Goal: Information Seeking & Learning: Learn about a topic

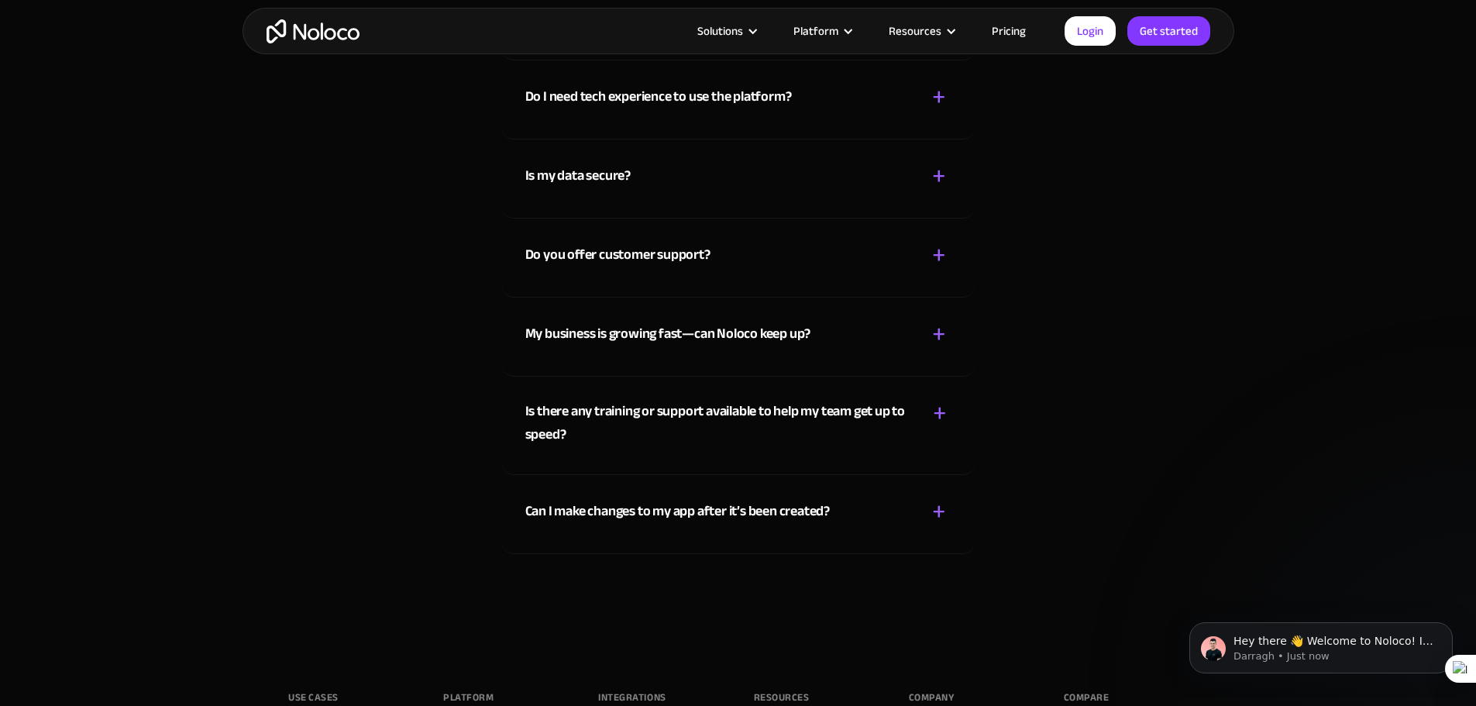
scroll to position [3884, 0]
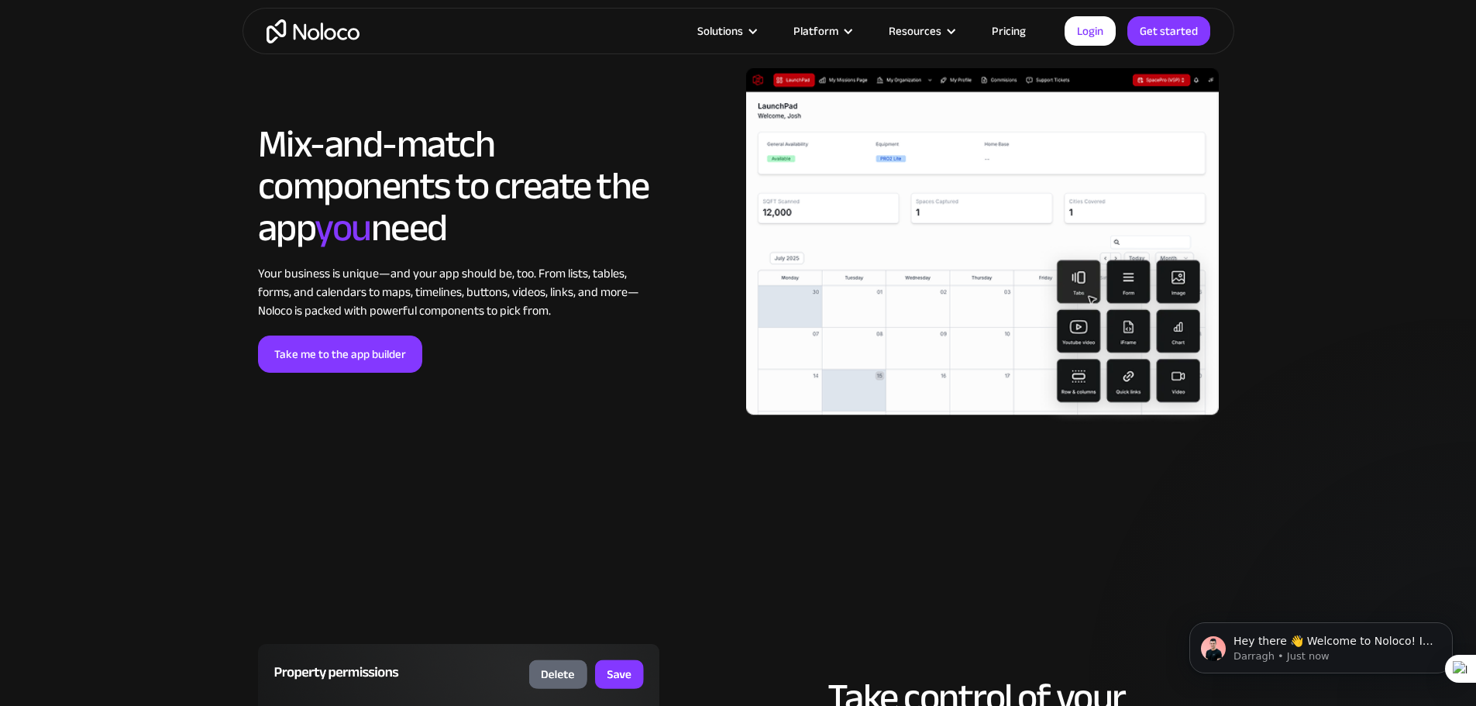
click at [1016, 36] on link "Pricing" at bounding box center [1008, 31] width 73 height 20
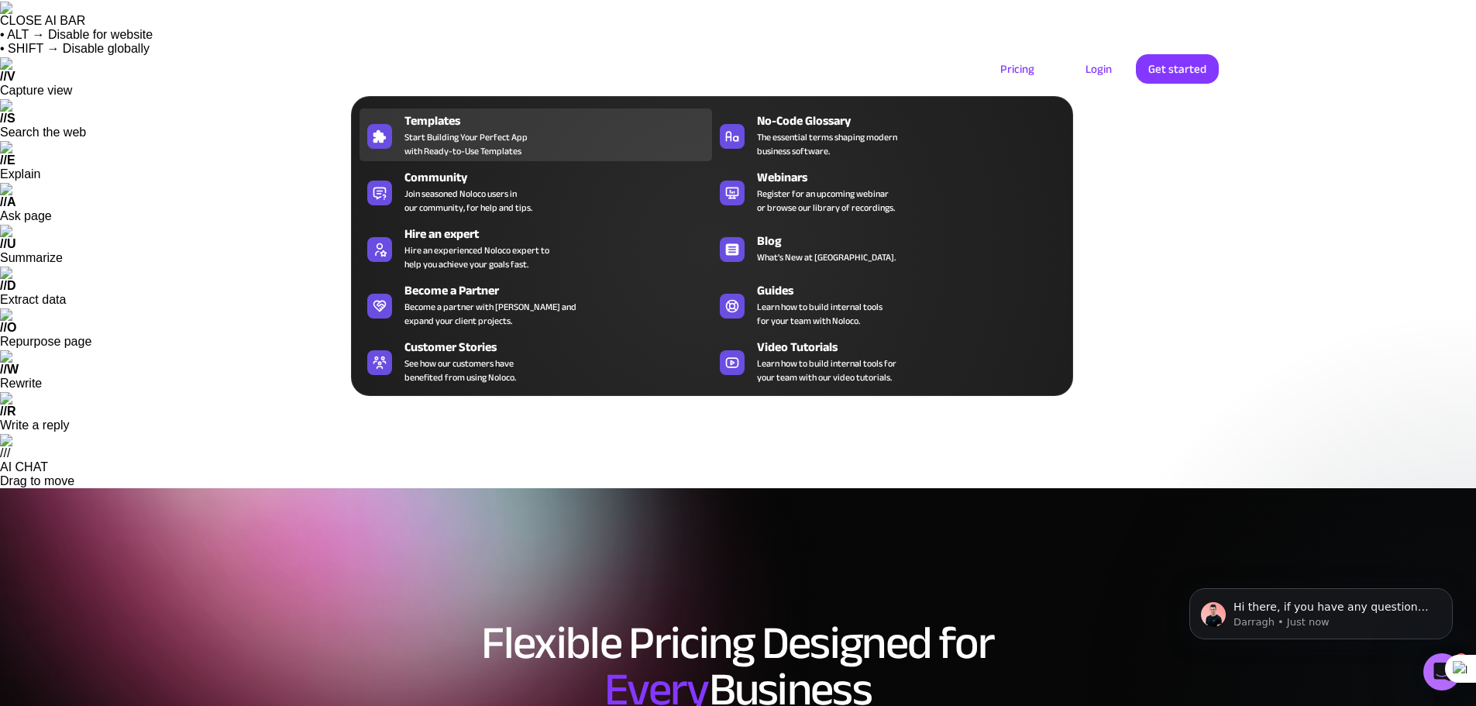
click at [612, 138] on div "Templates Start Building Your Perfect App with Ready-to-Use Templates" at bounding box center [554, 135] width 300 height 46
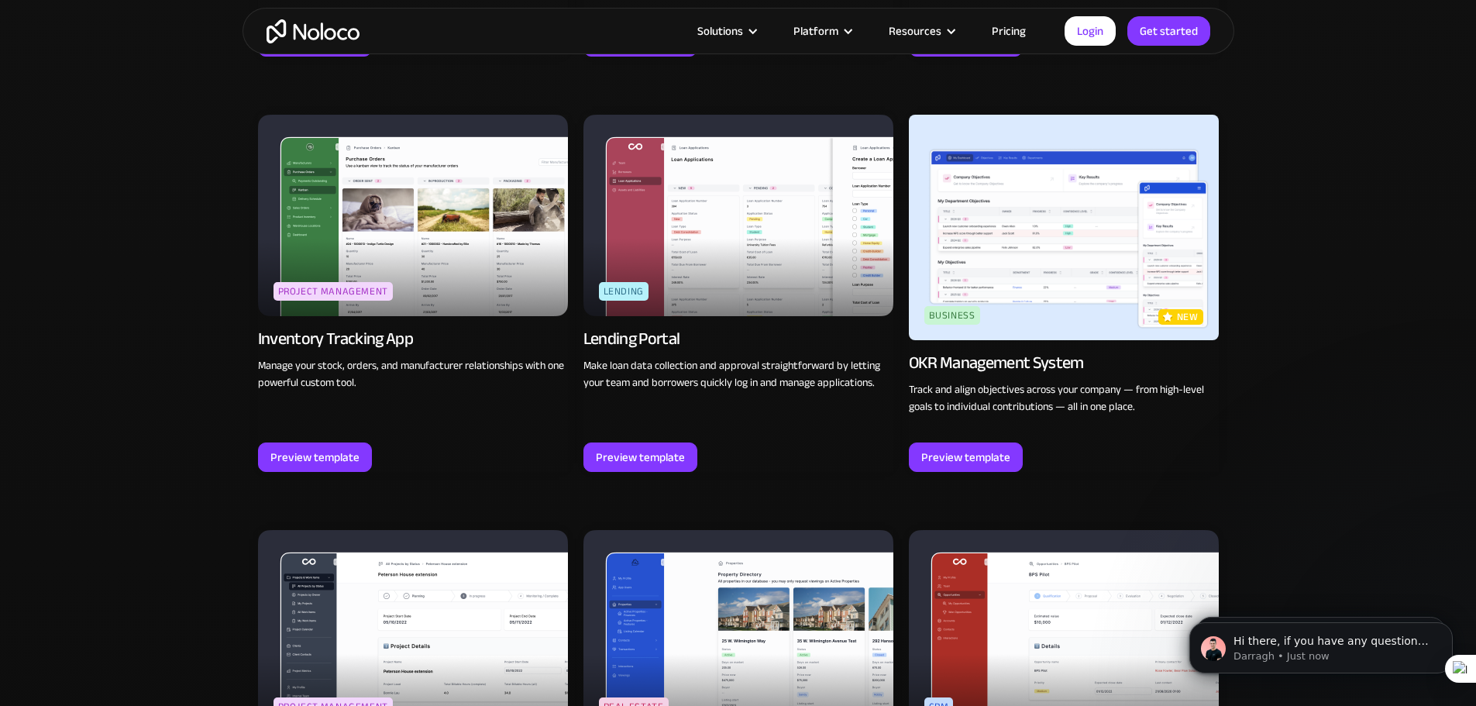
scroll to position [2837, 0]
